Goal: Task Accomplishment & Management: Use online tool/utility

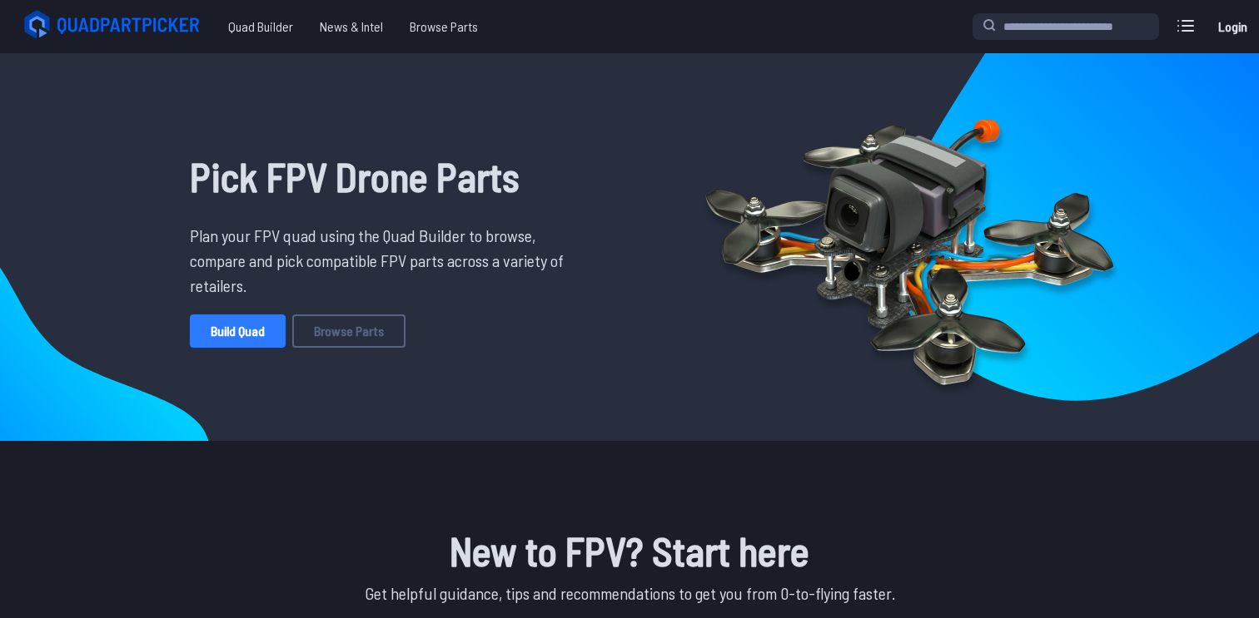
click at [251, 325] on link "Build Quad" at bounding box center [238, 331] width 96 height 33
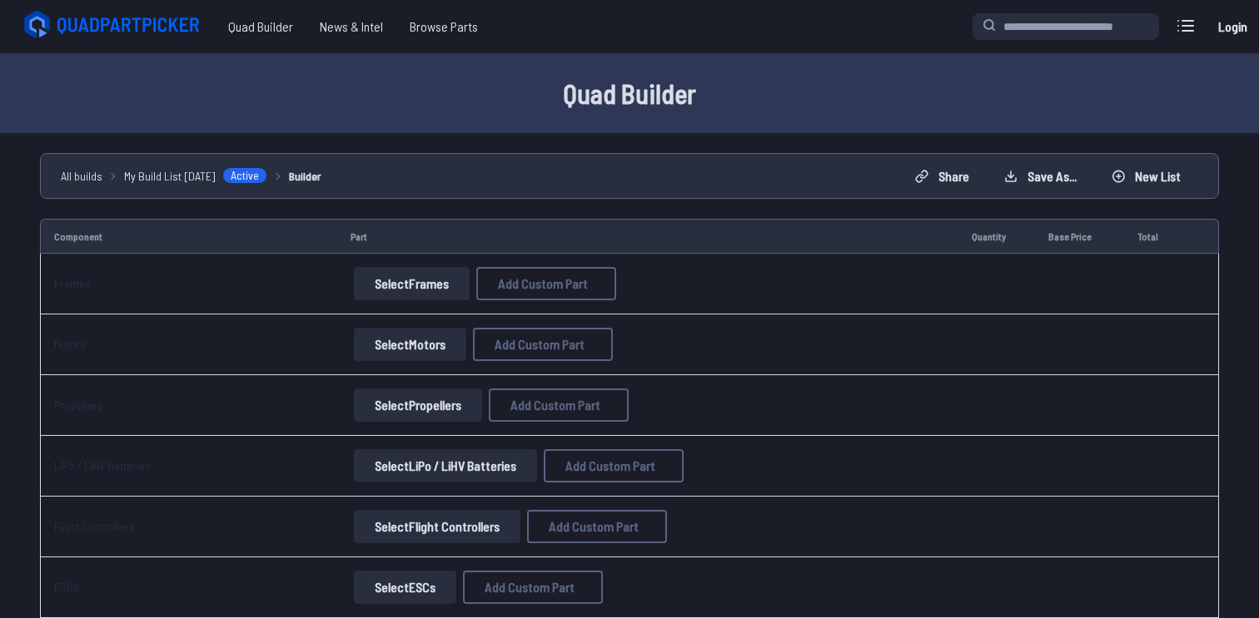
click at [455, 273] on button "Select Frames" at bounding box center [412, 283] width 116 height 33
click at [438, 283] on button "Select Frames" at bounding box center [412, 283] width 116 height 33
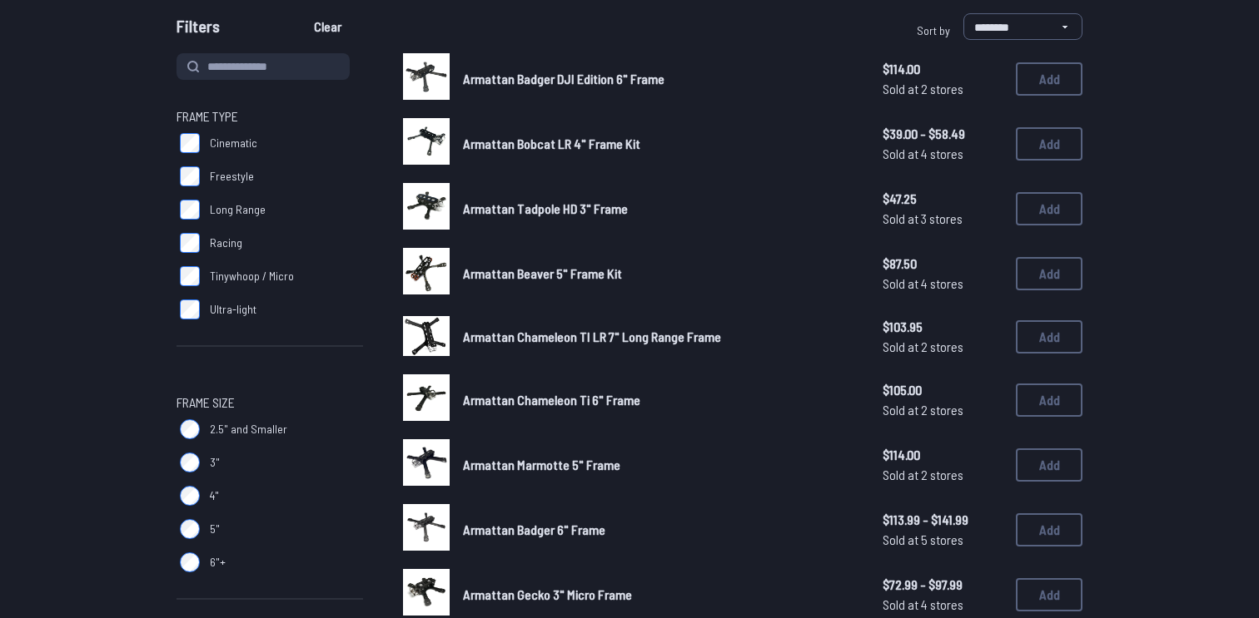
scroll to position [117, 0]
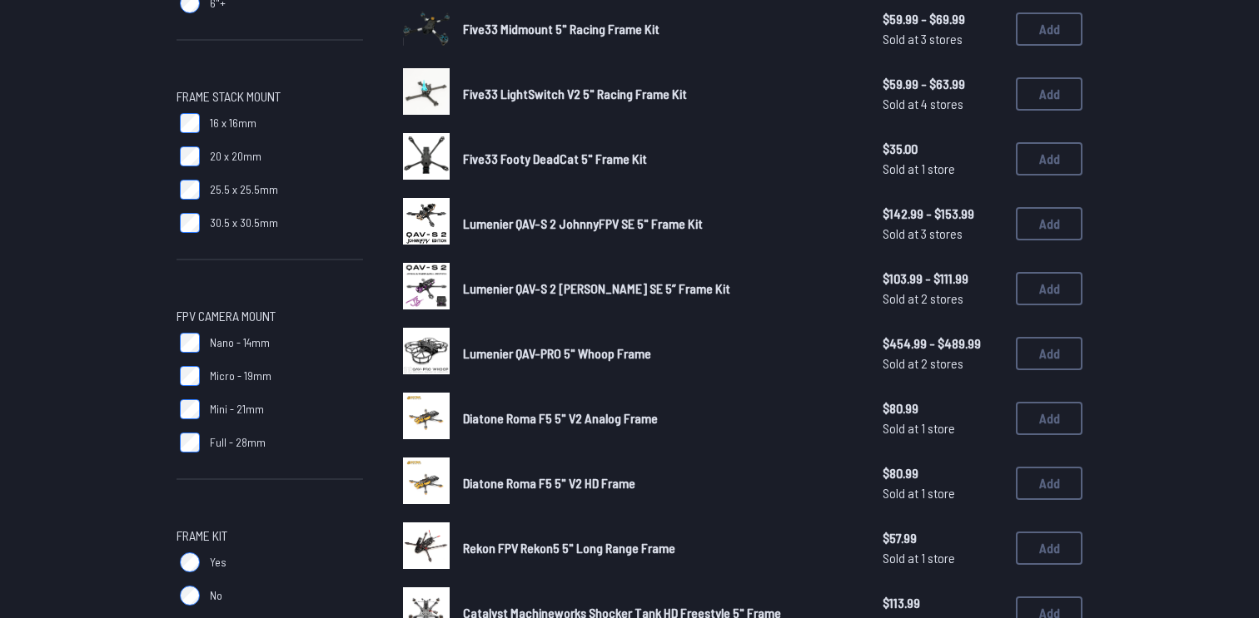
scroll to position [741, 0]
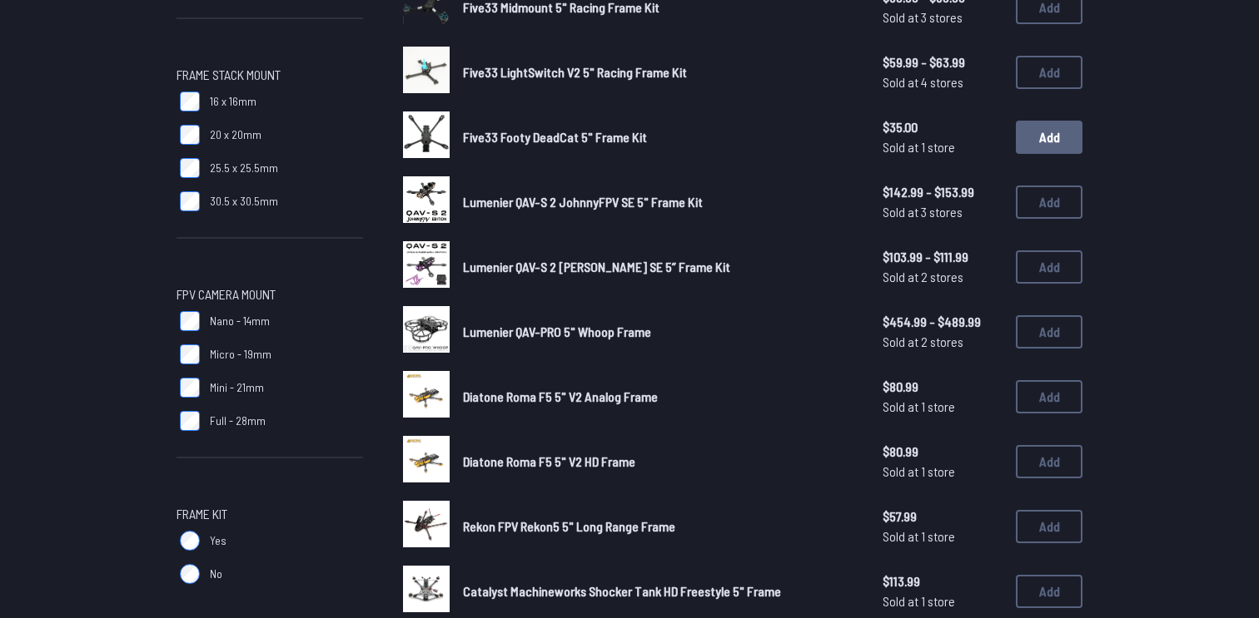
click at [1034, 131] on button "Add" at bounding box center [1049, 137] width 67 height 33
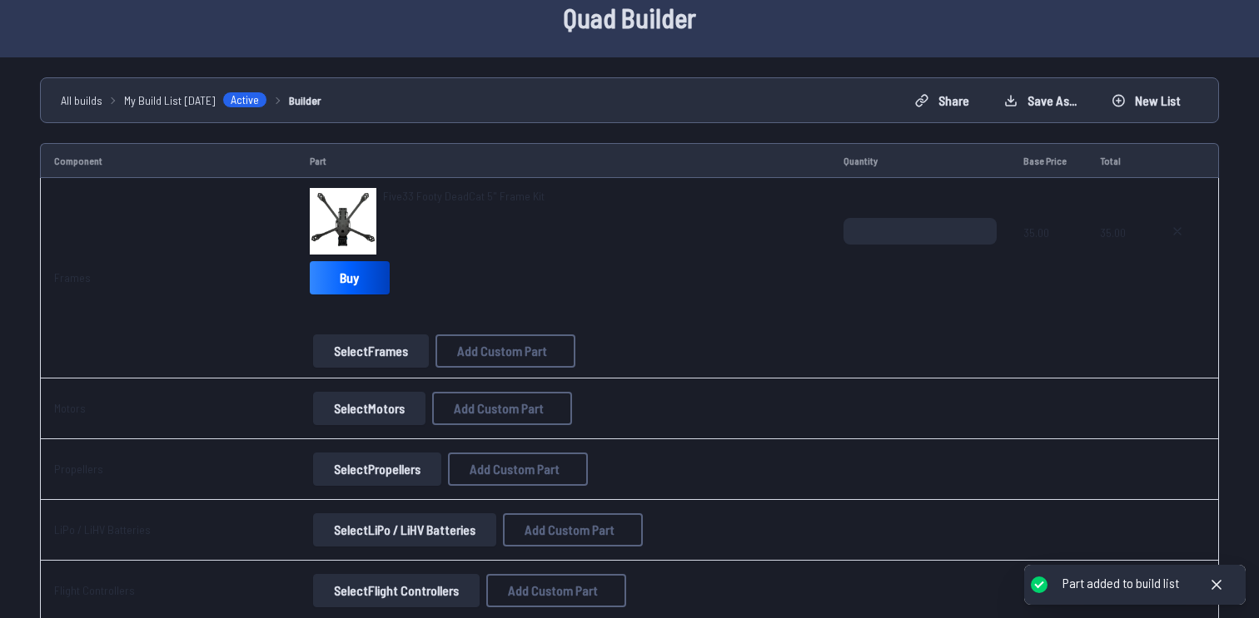
scroll to position [116, 0]
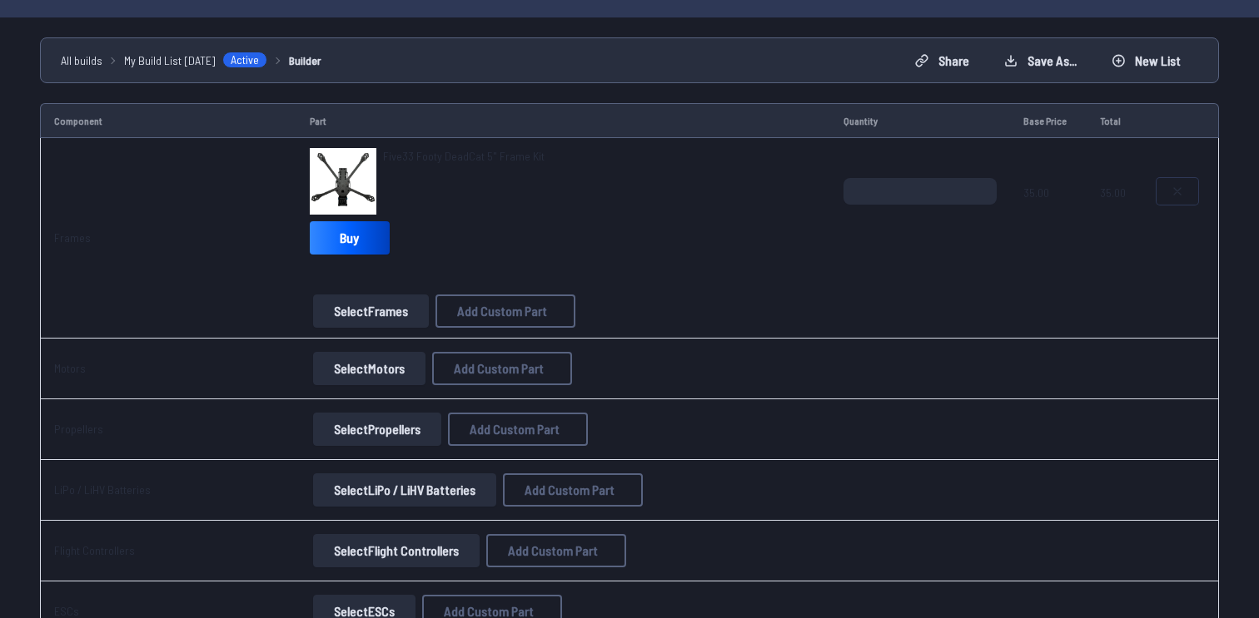
click at [1185, 195] on button at bounding box center [1177, 191] width 42 height 27
type textarea "**********"
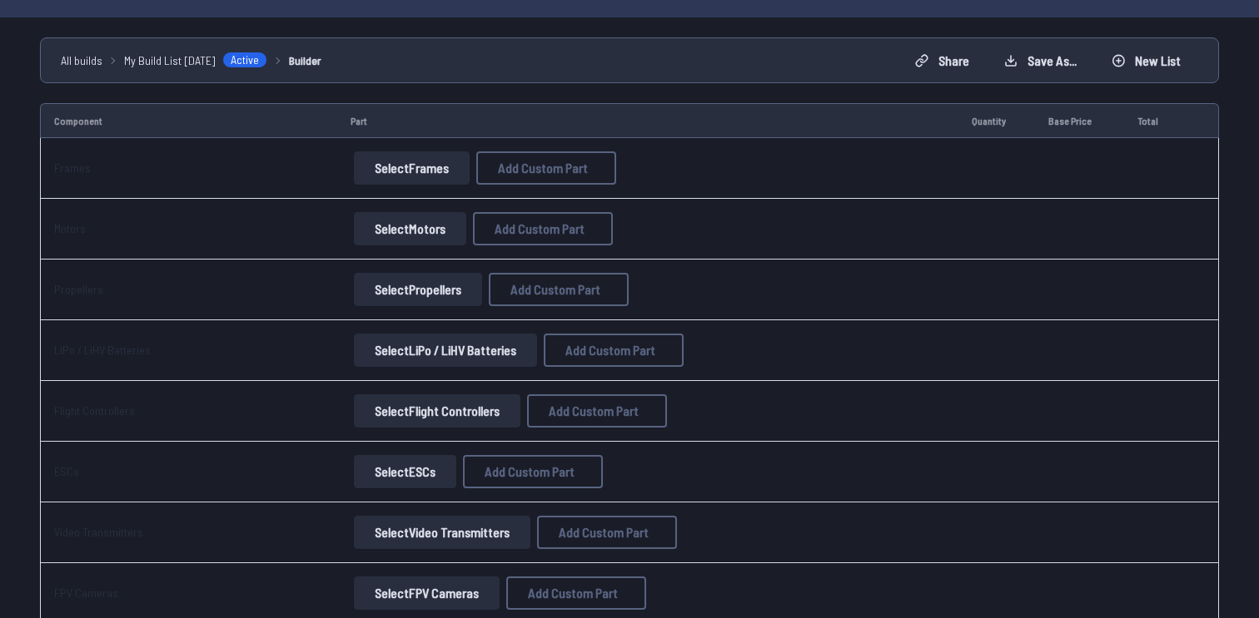
click at [436, 171] on button "Select Frames" at bounding box center [412, 167] width 116 height 33
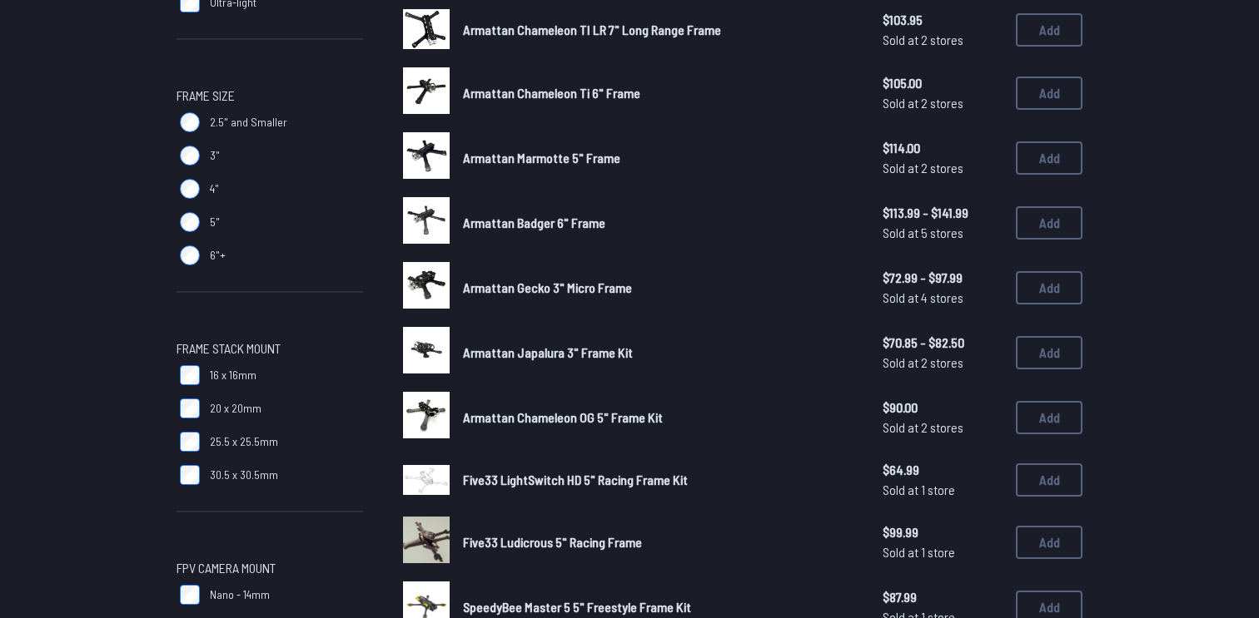
scroll to position [472, 0]
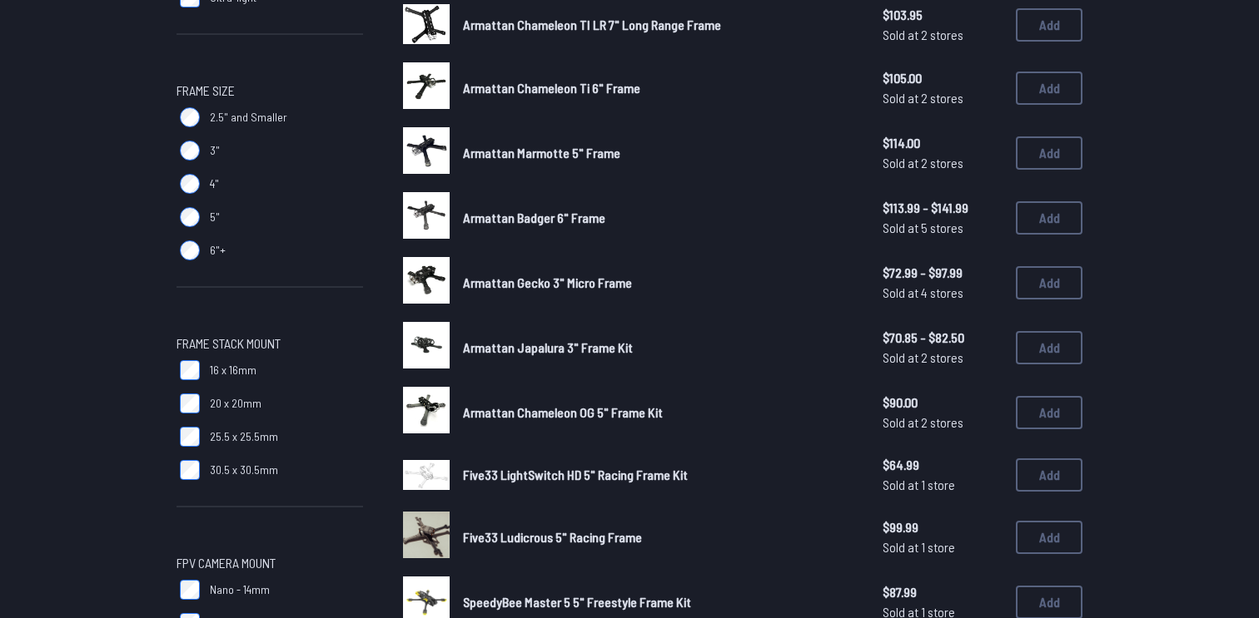
click at [210, 211] on span "5"" at bounding box center [215, 217] width 10 height 17
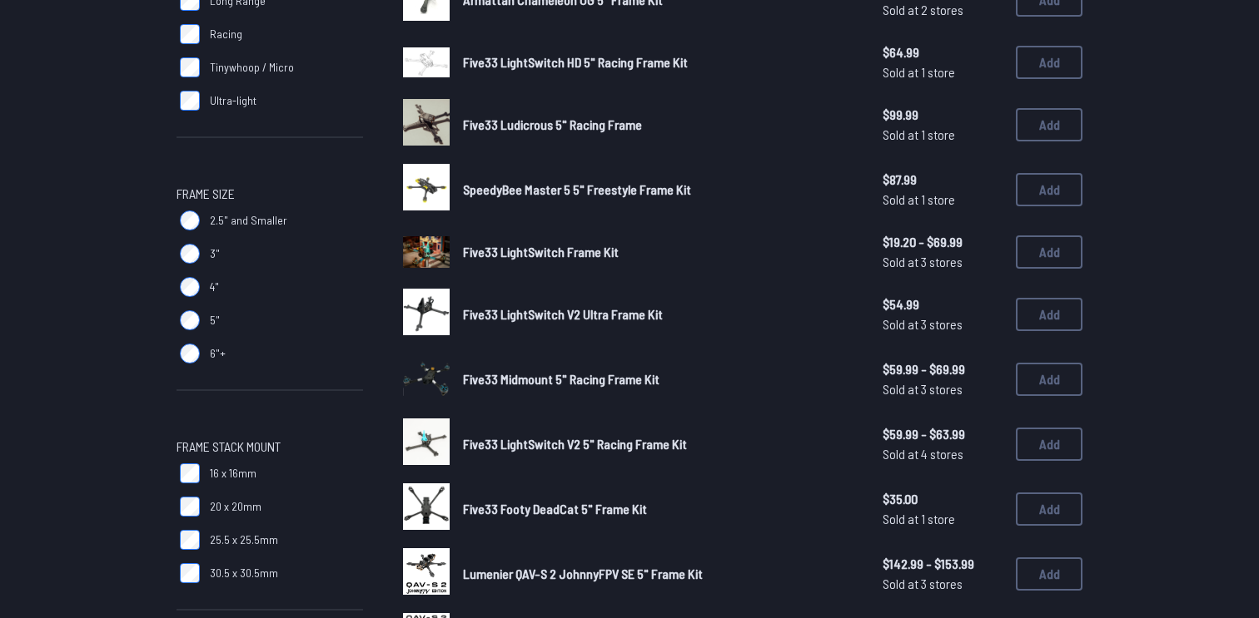
scroll to position [368, 0]
click at [1054, 181] on button "Add" at bounding box center [1049, 190] width 67 height 33
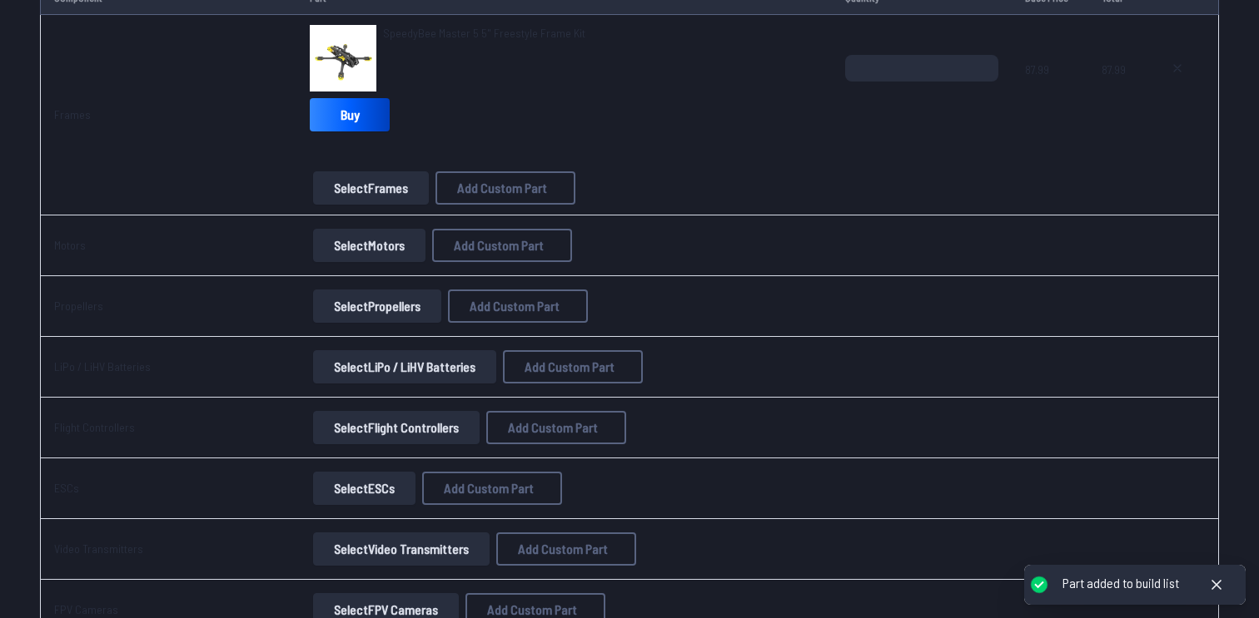
scroll to position [296, 0]
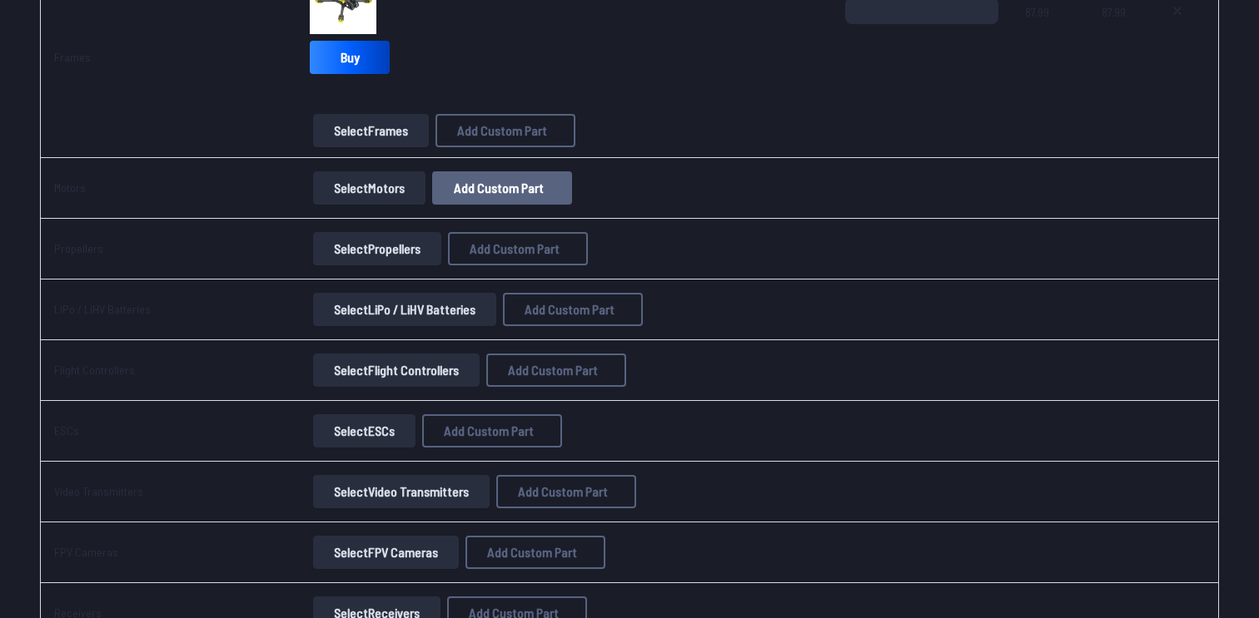
click at [562, 186] on button "Add Custom Part" at bounding box center [502, 187] width 140 height 33
select select "**********"
click at [578, 161] on input at bounding box center [630, 173] width 354 height 36
click at [378, 184] on div "Add Custom Part Part name* Brand / Manufacturer Price * Link Category Cancel Ad…" at bounding box center [629, 309] width 1259 height 618
click at [383, 211] on div "Add Custom Part Part name* Brand / Manufacturer Price * Link Category Cancel Ad…" at bounding box center [629, 309] width 1259 height 618
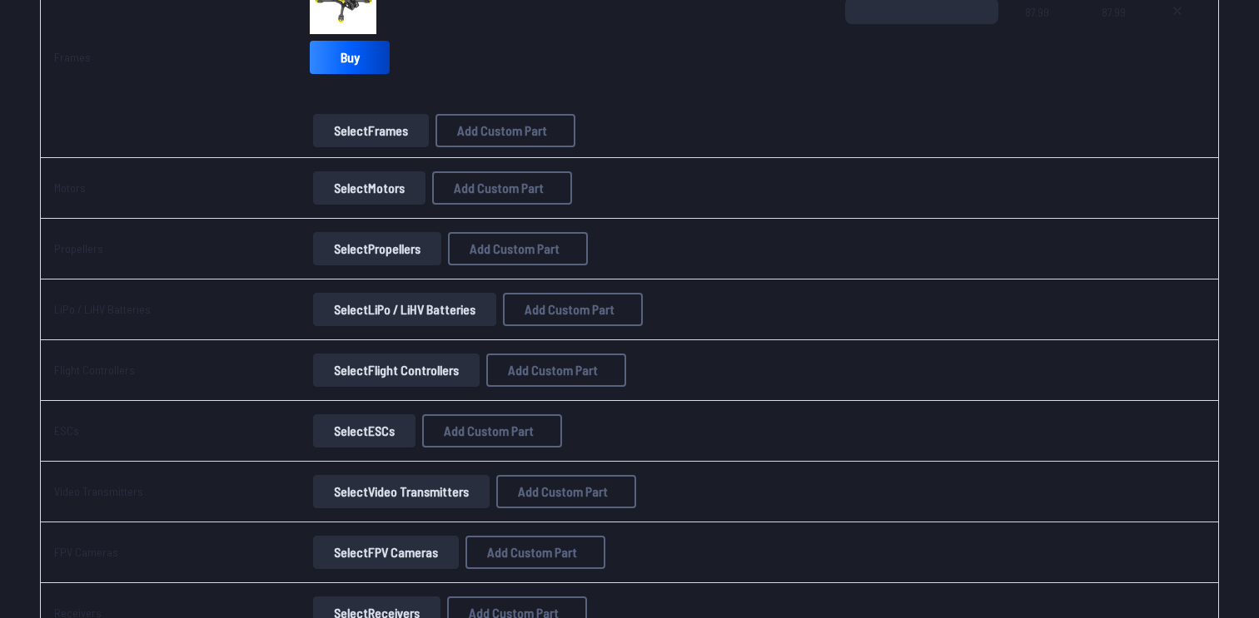
click at [393, 191] on button "Select Motors" at bounding box center [369, 187] width 112 height 33
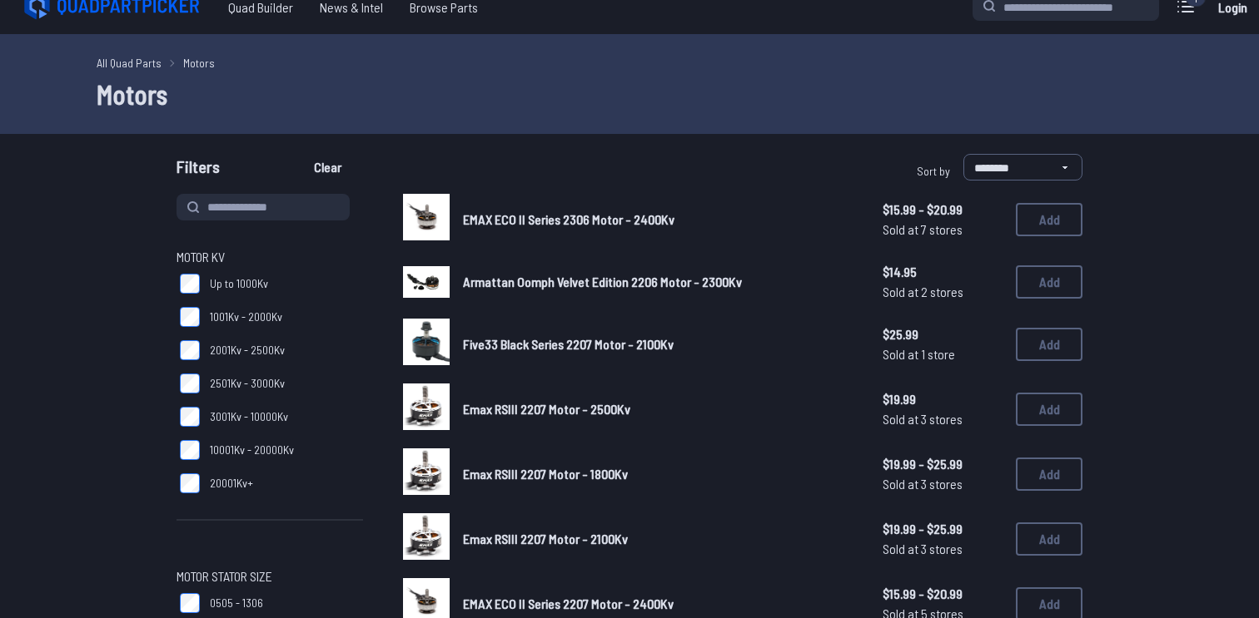
scroll to position [22, 0]
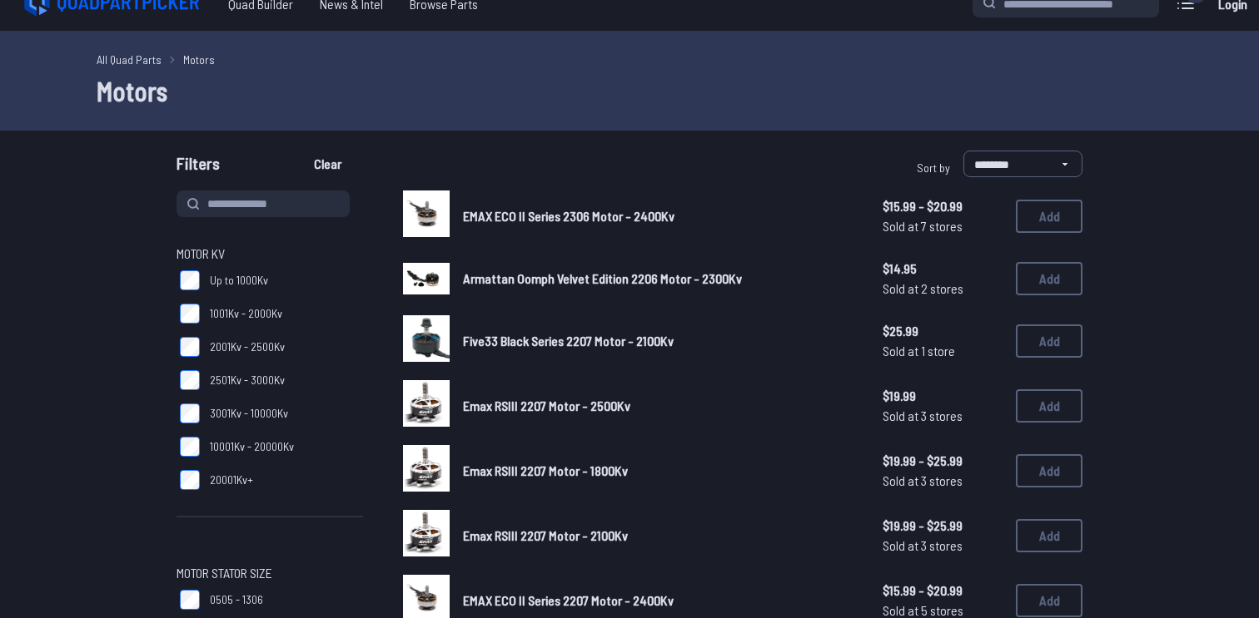
click at [256, 318] on span "1001Kv - 2000Kv" at bounding box center [246, 313] width 72 height 17
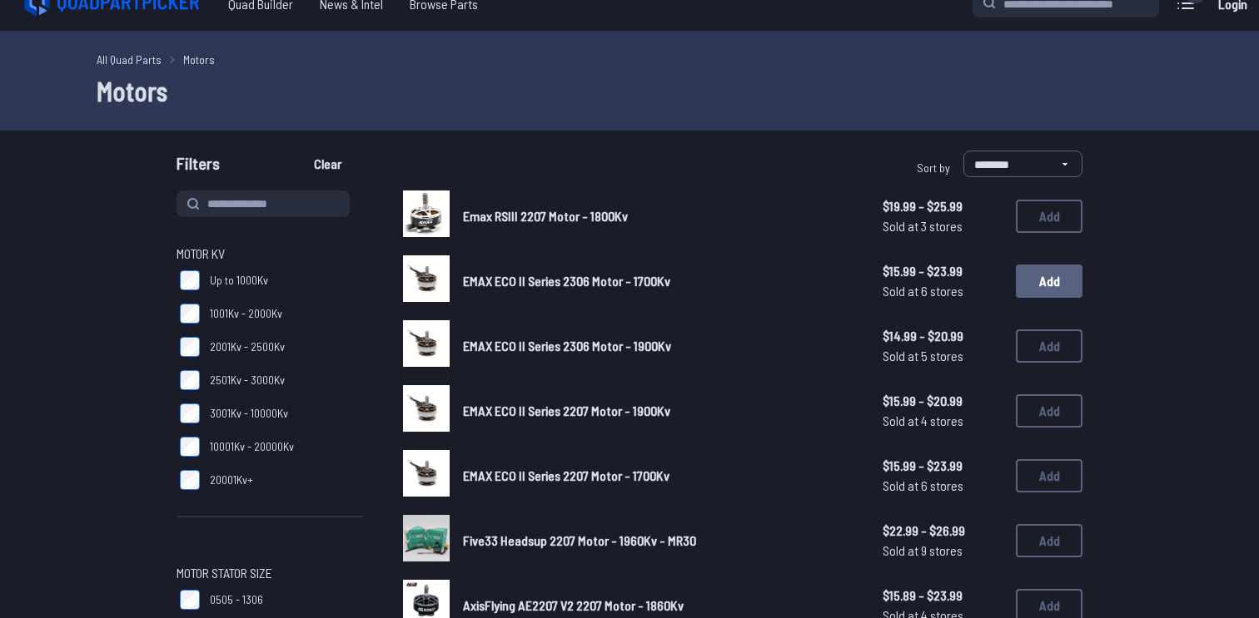
click at [1053, 288] on button "Add" at bounding box center [1049, 281] width 67 height 33
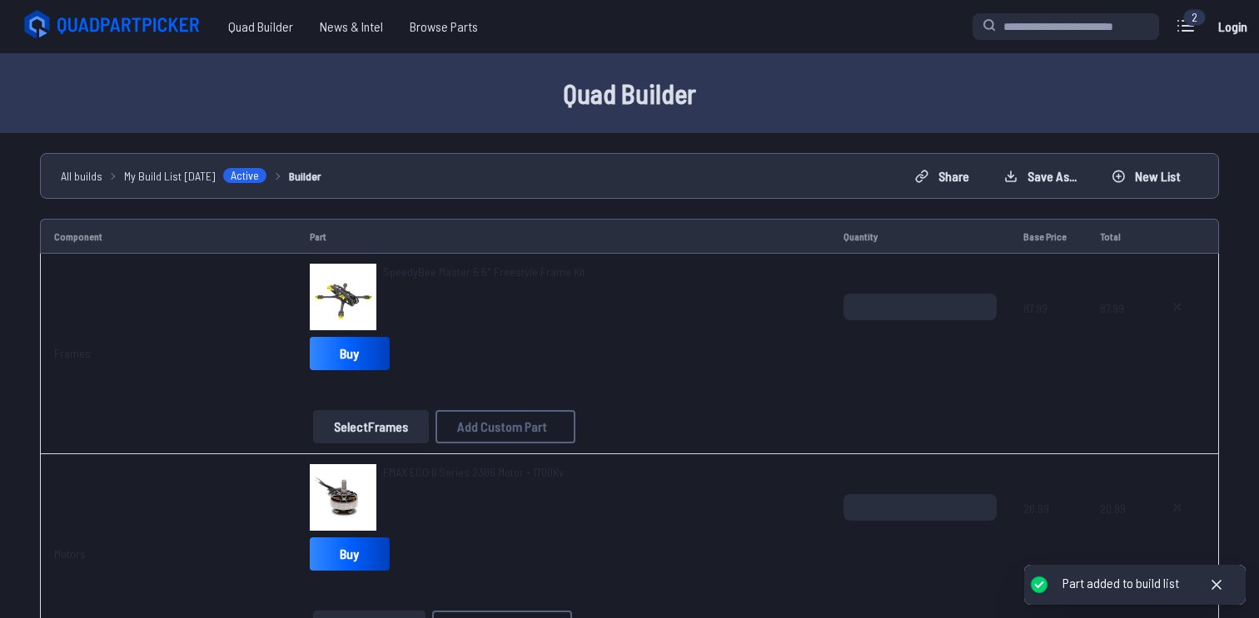
click at [916, 360] on div "*" at bounding box center [919, 334] width 153 height 80
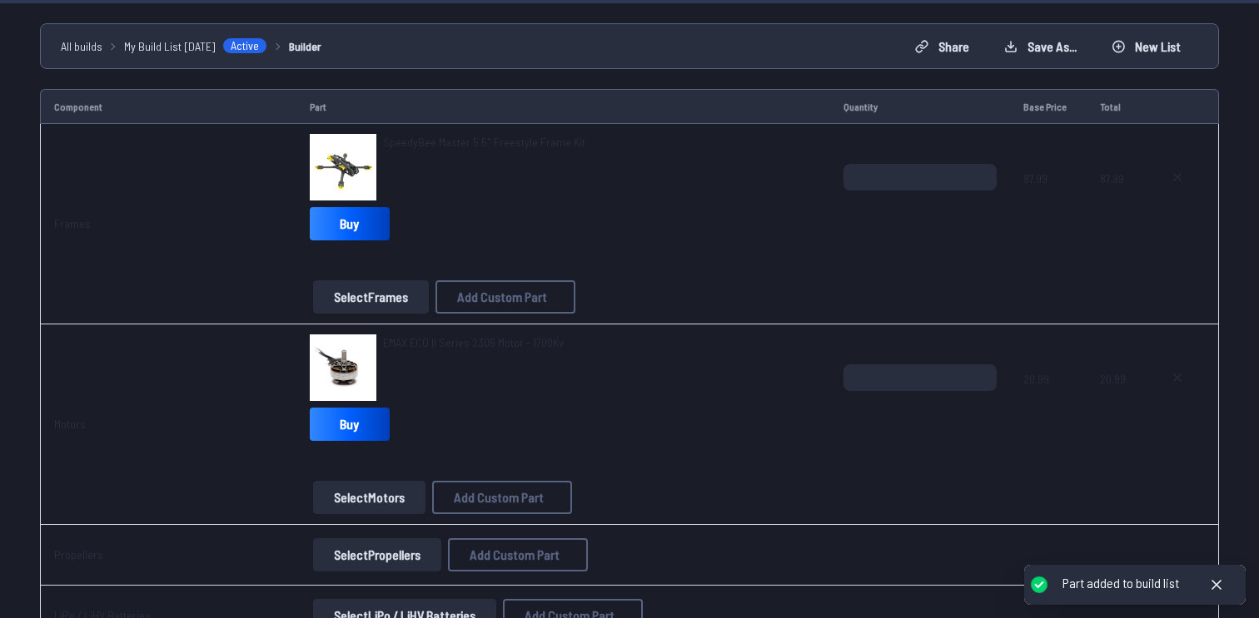
scroll to position [170, 0]
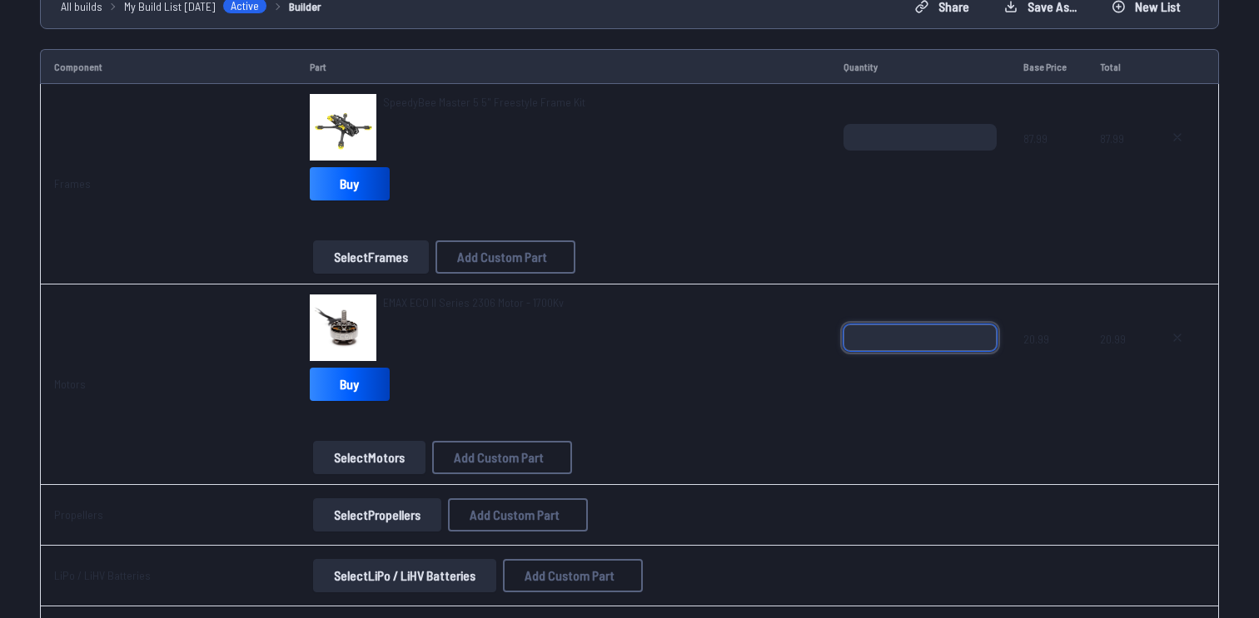
click at [896, 341] on input "*" at bounding box center [919, 338] width 153 height 27
type input "*"
click at [953, 419] on span at bounding box center [919, 425] width 153 height 40
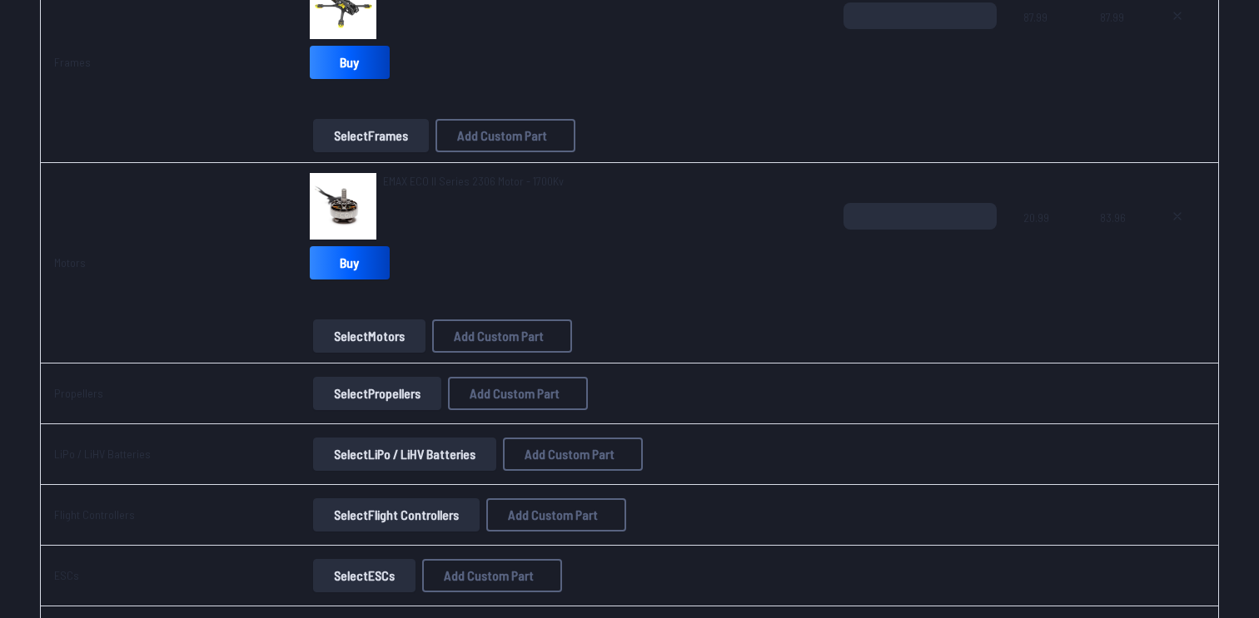
scroll to position [350, 0]
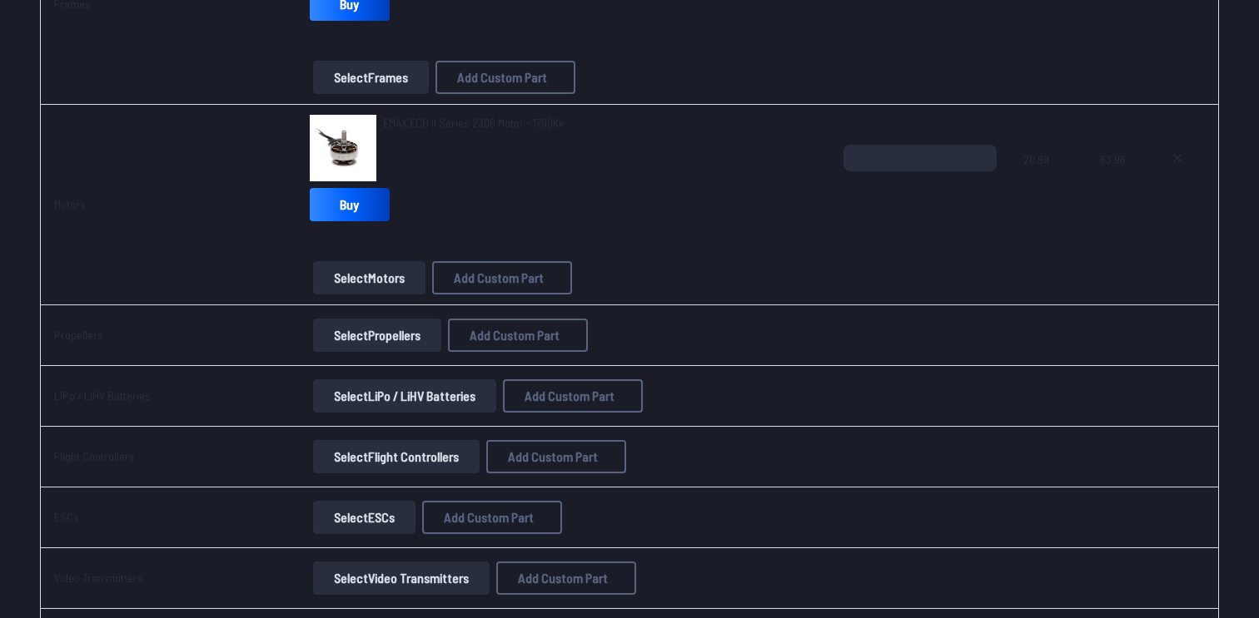
click at [346, 340] on button "Select Propellers" at bounding box center [377, 335] width 128 height 33
